Goal: Task Accomplishment & Management: Manage account settings

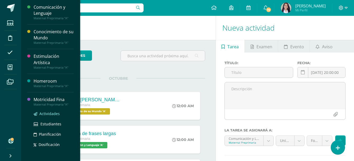
click at [52, 113] on span "Actividades" at bounding box center [49, 113] width 20 height 5
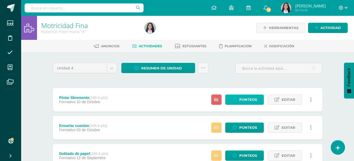
click at [239, 102] on link "Punteos" at bounding box center [244, 100] width 39 height 10
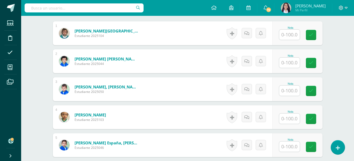
scroll to position [171, 0]
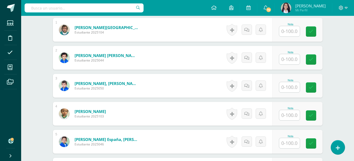
click at [289, 31] on input "text" at bounding box center [289, 31] width 21 height 10
type input "85"
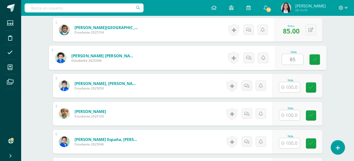
type input "85"
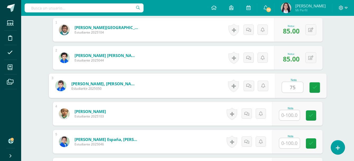
type input "75"
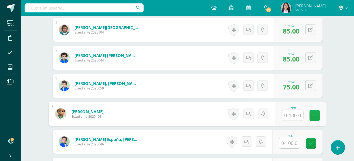
click at [312, 118] on link at bounding box center [314, 115] width 11 height 11
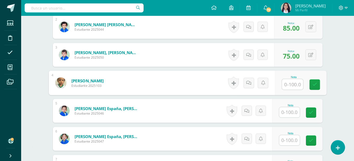
scroll to position [206, 0]
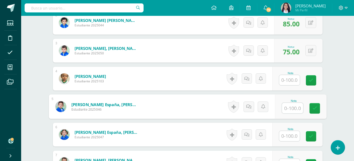
click at [292, 110] on input "text" at bounding box center [291, 108] width 21 height 11
type input "85"
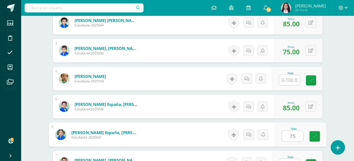
type input "75"
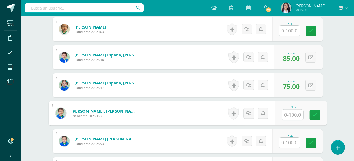
scroll to position [260, 0]
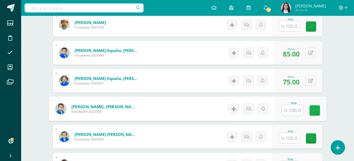
click at [314, 115] on link at bounding box center [314, 110] width 11 height 11
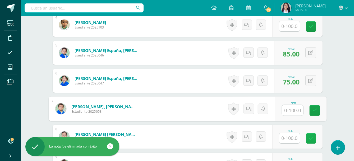
click at [313, 138] on link at bounding box center [311, 138] width 10 height 10
click at [291, 111] on input "text" at bounding box center [291, 110] width 21 height 11
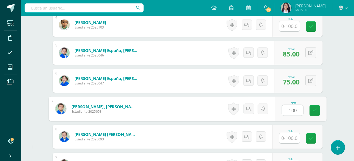
type input "100"
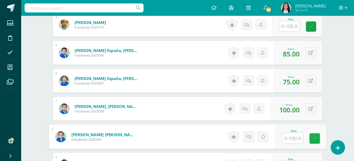
click at [309, 139] on link at bounding box center [314, 138] width 11 height 11
click at [309, 108] on button at bounding box center [310, 108] width 11 height 11
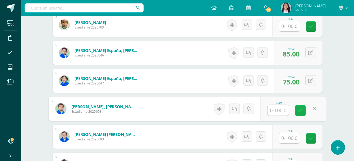
click at [302, 109] on icon at bounding box center [300, 110] width 5 height 4
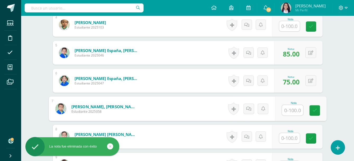
click at [286, 143] on div at bounding box center [289, 138] width 21 height 11
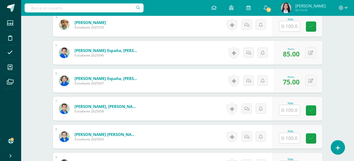
click at [287, 138] on input "text" at bounding box center [289, 138] width 21 height 10
type input "100"
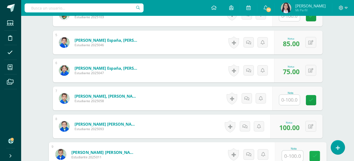
click at [314, 155] on icon at bounding box center [314, 156] width 5 height 4
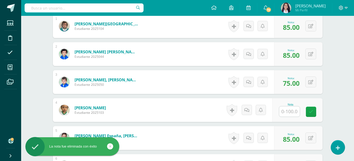
scroll to position [174, 0]
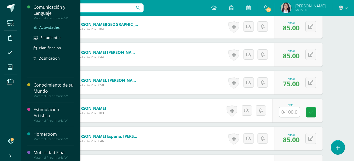
click at [46, 29] on span "Actividades" at bounding box center [49, 27] width 20 height 5
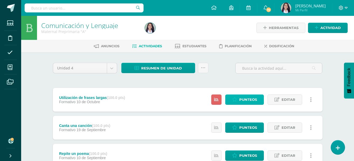
click at [261, 96] on link "Punteos" at bounding box center [244, 100] width 39 height 10
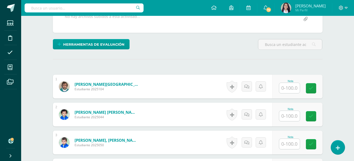
scroll to position [114, 0]
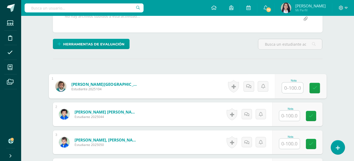
click at [289, 90] on input "text" at bounding box center [291, 88] width 21 height 11
type input "85"
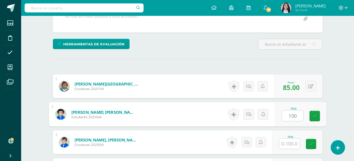
type input "100"
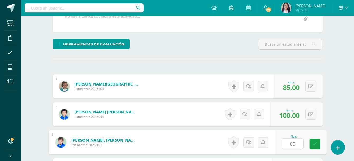
type input "85"
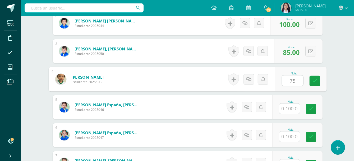
type input "75"
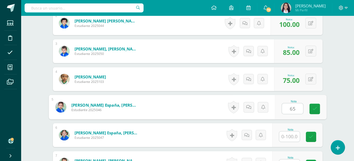
type input "65"
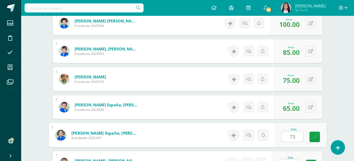
type input "75"
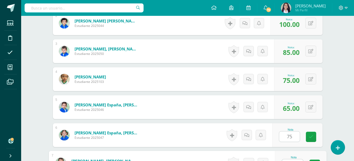
scroll to position [214, 0]
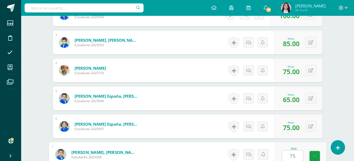
type input "75"
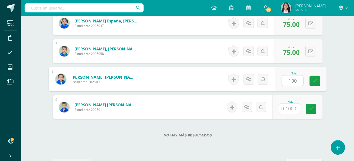
type input "100"
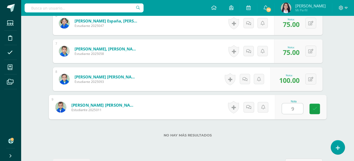
type input "95"
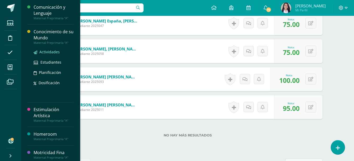
click at [48, 50] on span "Actividades" at bounding box center [49, 51] width 20 height 5
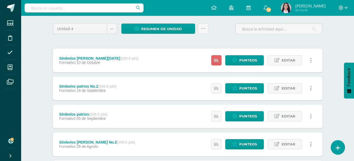
scroll to position [44, 0]
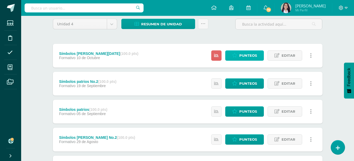
click at [253, 53] on span "Punteos" at bounding box center [248, 56] width 18 height 10
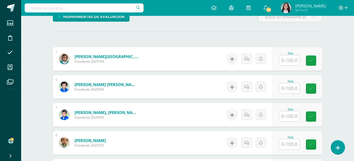
scroll to position [142, 0]
click at [289, 57] on input "text" at bounding box center [289, 60] width 21 height 10
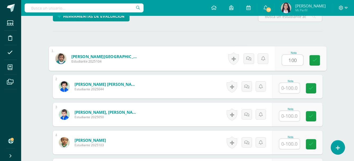
type input "100"
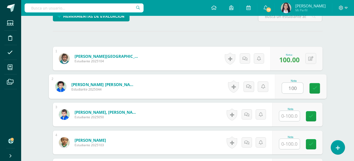
type input "100"
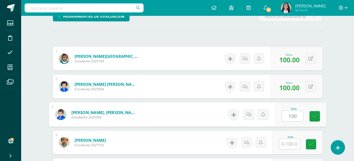
type input "100"
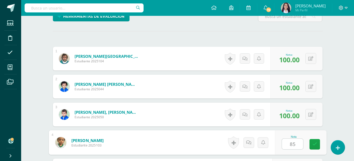
type input "85"
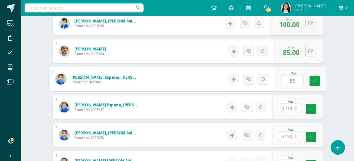
type input "85"
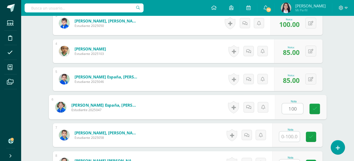
type input "100"
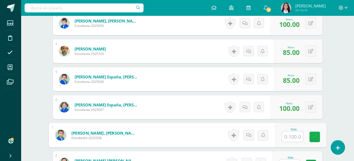
click at [317, 134] on link at bounding box center [314, 137] width 11 height 11
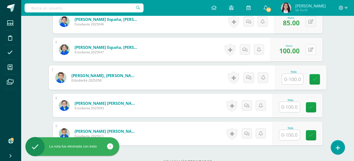
scroll to position [298, 0]
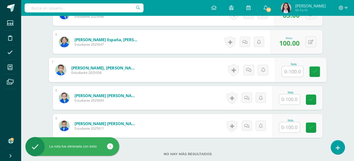
click at [294, 98] on input "text" at bounding box center [289, 99] width 21 height 10
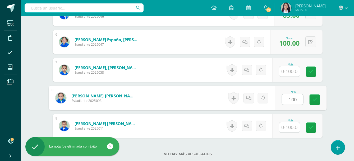
type input "100"
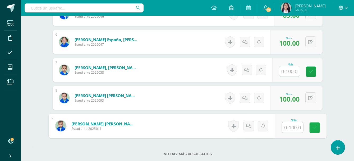
click at [317, 129] on link at bounding box center [314, 128] width 11 height 11
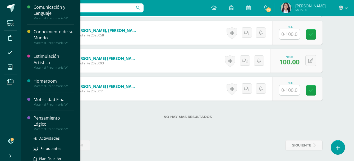
scroll to position [46, 0]
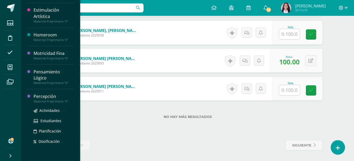
click at [46, 97] on div "Percepción" at bounding box center [54, 96] width 40 height 6
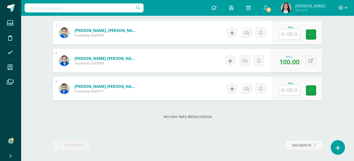
scroll to position [0, 0]
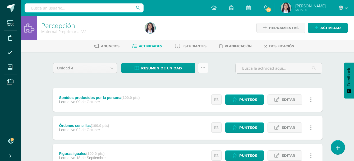
click at [206, 70] on link at bounding box center [203, 68] width 10 height 10
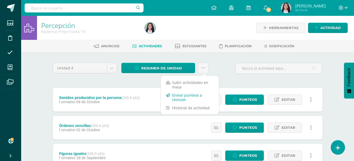
click at [194, 95] on link "Enviar punteos a revision" at bounding box center [190, 97] width 58 height 13
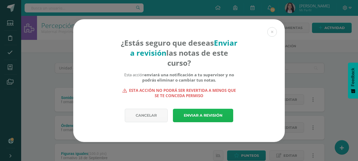
click at [203, 113] on link "Enviar a revisión" at bounding box center [203, 115] width 60 height 13
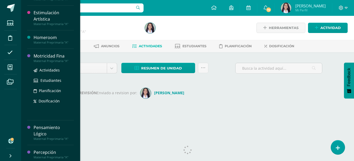
scroll to position [46, 0]
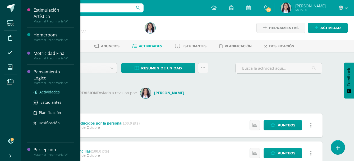
click at [50, 92] on span "Actividades" at bounding box center [49, 92] width 20 height 5
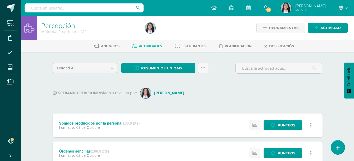
scroll to position [0, 0]
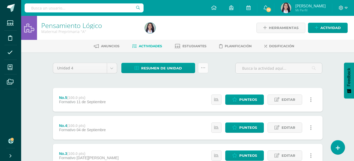
click at [202, 67] on icon at bounding box center [203, 68] width 4 height 4
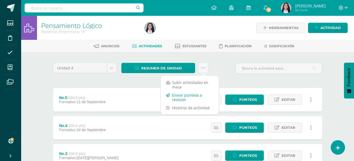
click at [190, 93] on link "Enviar punteos a revision" at bounding box center [190, 97] width 58 height 13
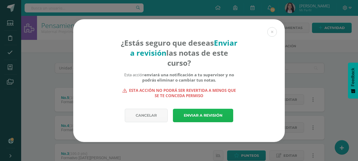
click at [208, 118] on link "Enviar a revisión" at bounding box center [203, 115] width 60 height 13
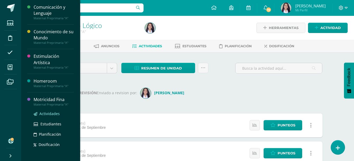
click at [49, 114] on span "Actividades" at bounding box center [49, 113] width 20 height 5
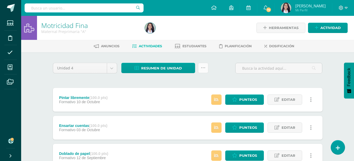
click at [201, 68] on icon at bounding box center [203, 68] width 4 height 4
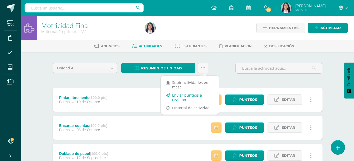
click at [189, 97] on link "Enviar punteos a revision" at bounding box center [190, 97] width 58 height 13
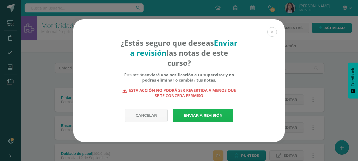
click at [194, 114] on link "Enviar a revisión" at bounding box center [203, 115] width 60 height 13
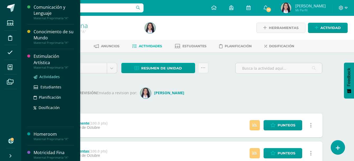
click at [51, 77] on span "Actividades" at bounding box center [49, 76] width 20 height 5
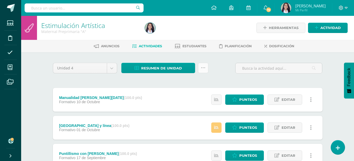
click at [207, 69] on link at bounding box center [203, 68] width 10 height 10
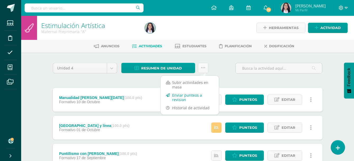
click at [189, 96] on link "Enviar punteos a revision" at bounding box center [190, 97] width 58 height 13
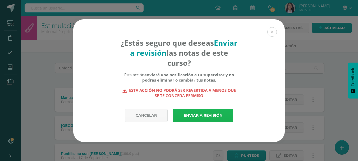
click at [208, 110] on link "Enviar a revisión" at bounding box center [203, 115] width 60 height 13
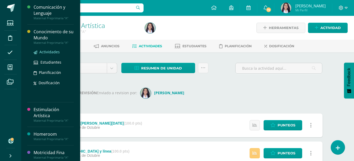
click at [51, 51] on span "Actividades" at bounding box center [49, 51] width 20 height 5
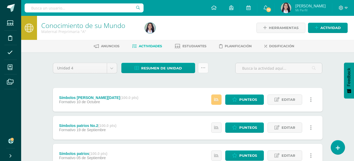
click at [204, 70] on icon at bounding box center [203, 68] width 4 height 4
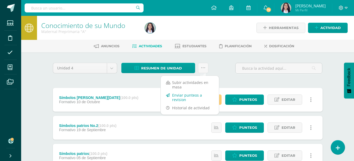
click at [190, 97] on link "Enviar punteos a revision" at bounding box center [190, 97] width 58 height 13
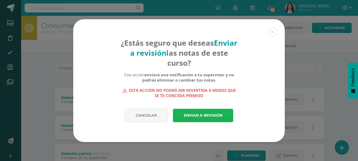
click at [201, 117] on link "Enviar a revisión" at bounding box center [203, 115] width 60 height 13
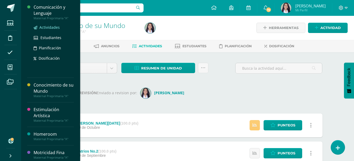
click at [48, 27] on span "Actividades" at bounding box center [49, 27] width 20 height 5
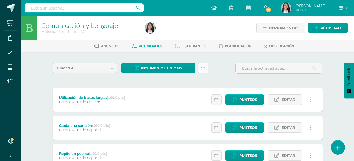
click at [207, 66] on link at bounding box center [203, 68] width 10 height 10
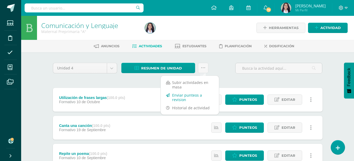
click at [190, 97] on link "Enviar punteos a revision" at bounding box center [190, 97] width 58 height 13
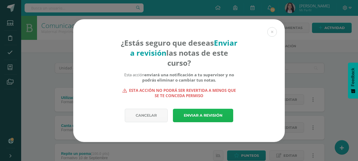
click at [208, 115] on link "Enviar a revisión" at bounding box center [203, 115] width 60 height 13
